Goal: Entertainment & Leisure: Consume media (video, audio)

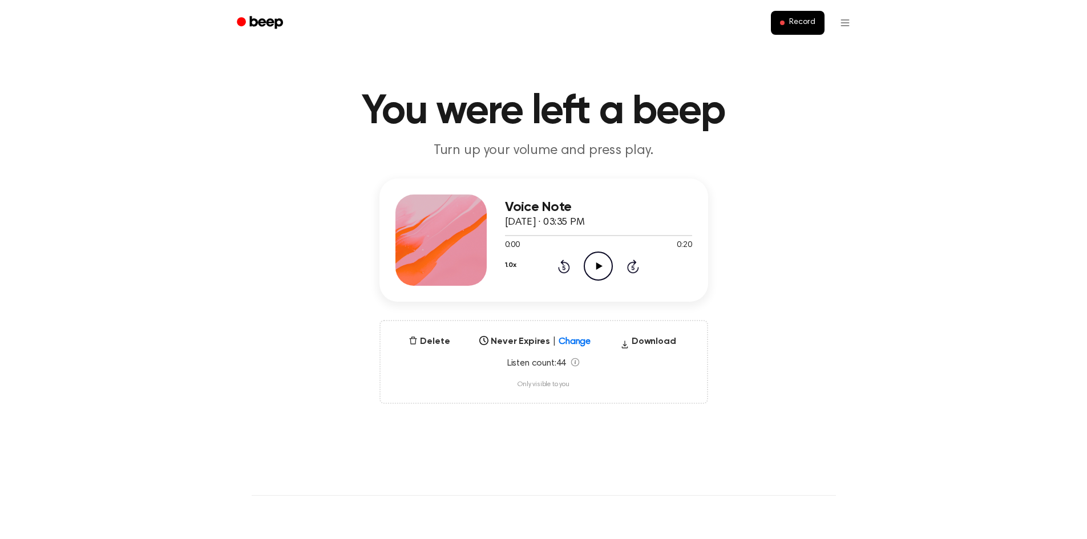
click at [595, 270] on icon "Play Audio" at bounding box center [598, 266] width 29 height 29
click at [596, 265] on icon at bounding box center [599, 265] width 6 height 7
click at [602, 269] on icon "Play Audio" at bounding box center [598, 266] width 29 height 29
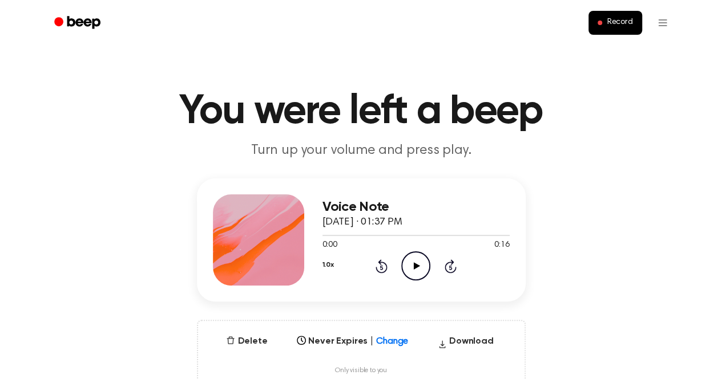
drag, startPoint x: 414, startPoint y: 261, endPoint x: 417, endPoint y: 216, distance: 45.1
click at [415, 262] on icon "Play Audio" at bounding box center [415, 266] width 29 height 29
